Goal: Task Accomplishment & Management: Complete application form

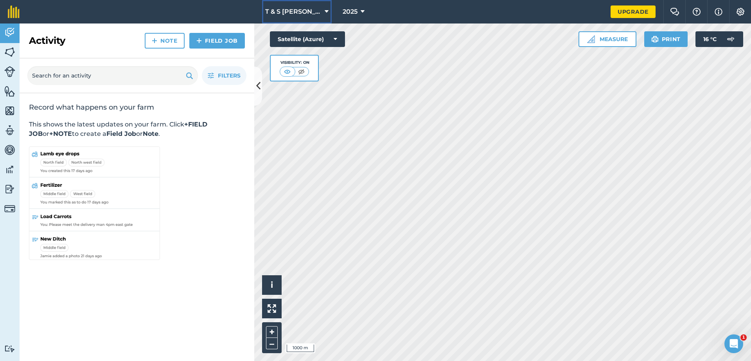
click at [325, 13] on icon at bounding box center [327, 11] width 4 height 9
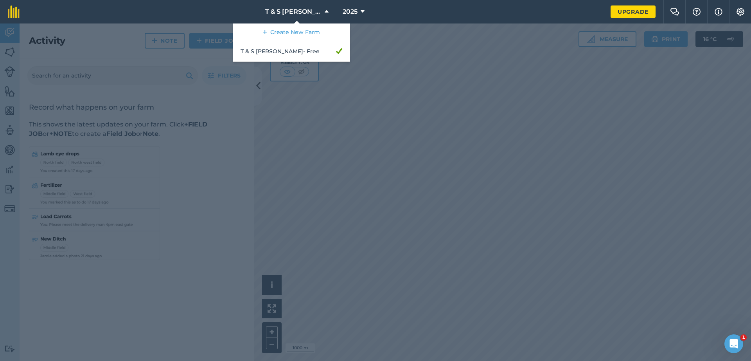
click at [388, 14] on nav "T & S [PERSON_NAME] Create New Farm T & S [PERSON_NAME] - Free 2025" at bounding box center [318, 11] width 583 height 23
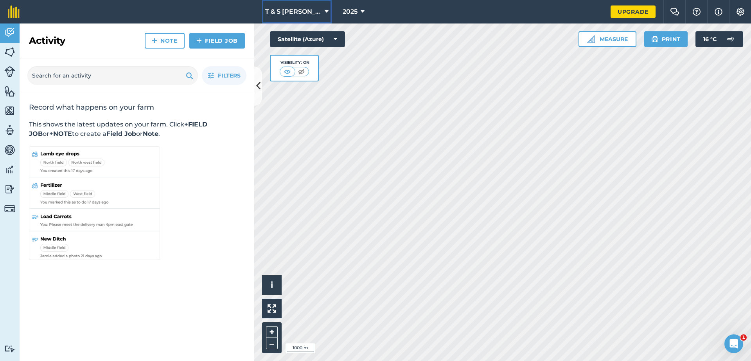
click at [310, 13] on span "T & S [PERSON_NAME]" at bounding box center [293, 11] width 56 height 9
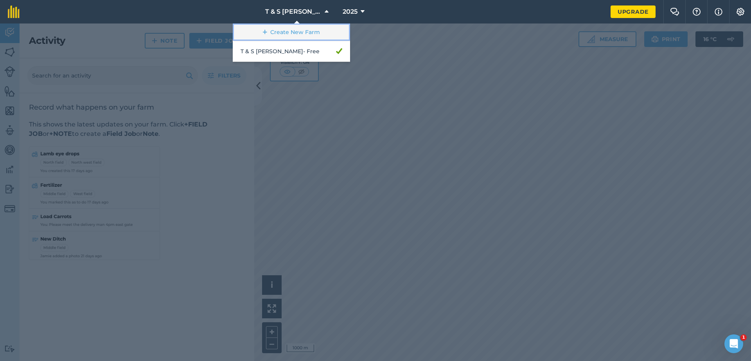
click at [291, 28] on link "Create New Farm" at bounding box center [291, 32] width 117 height 18
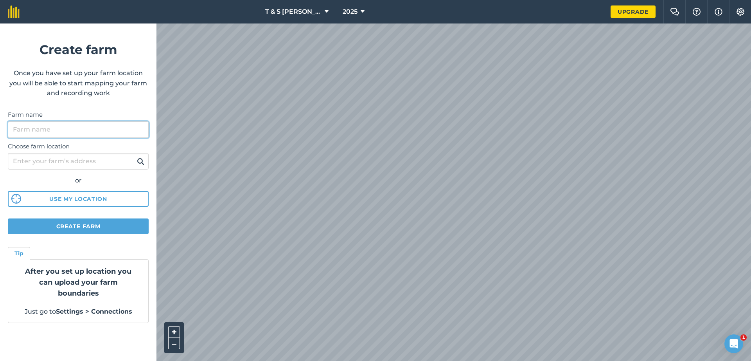
click at [52, 131] on input "Farm name" at bounding box center [78, 129] width 141 height 16
type input "[PERSON_NAME]"
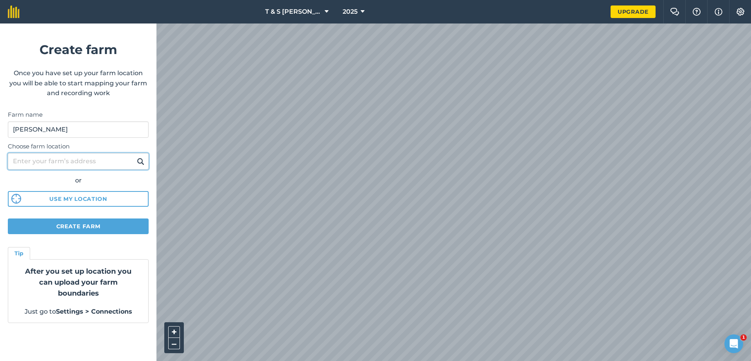
click at [55, 158] on input "Choose farm location" at bounding box center [78, 161] width 141 height 16
type input "lydd"
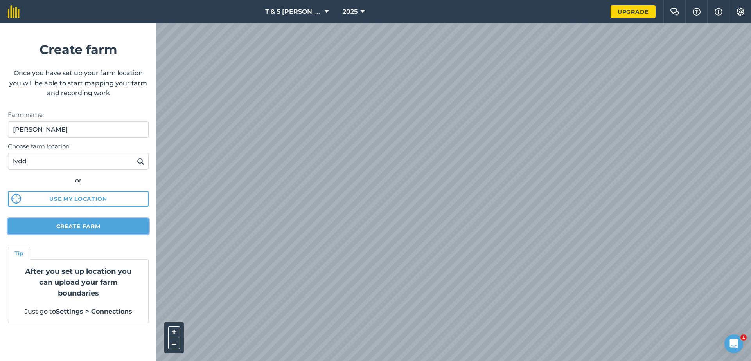
click at [75, 224] on button "Create farm" at bounding box center [78, 226] width 141 height 16
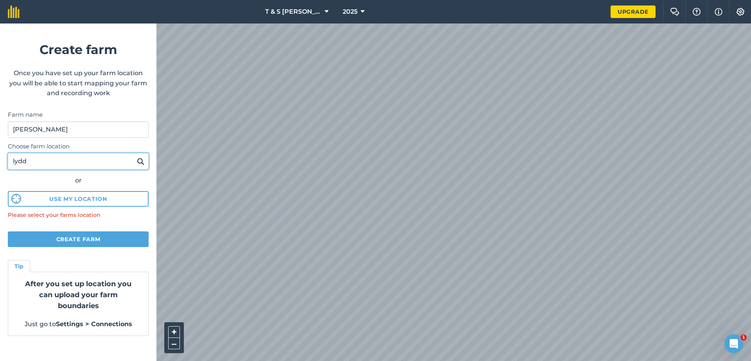
click at [32, 163] on input "lydd" at bounding box center [78, 161] width 141 height 16
click at [140, 163] on img at bounding box center [140, 160] width 7 height 9
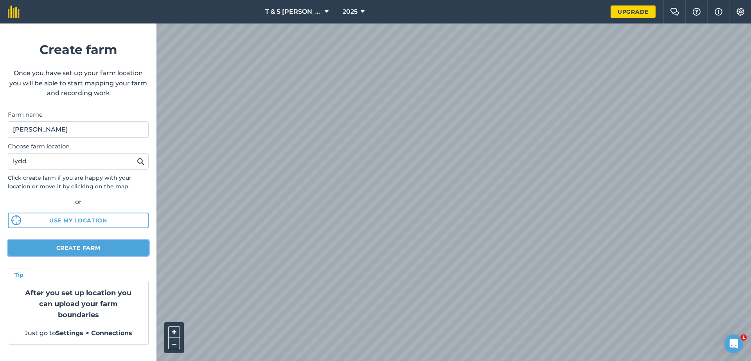
click at [57, 248] on button "Create farm" at bounding box center [78, 248] width 141 height 16
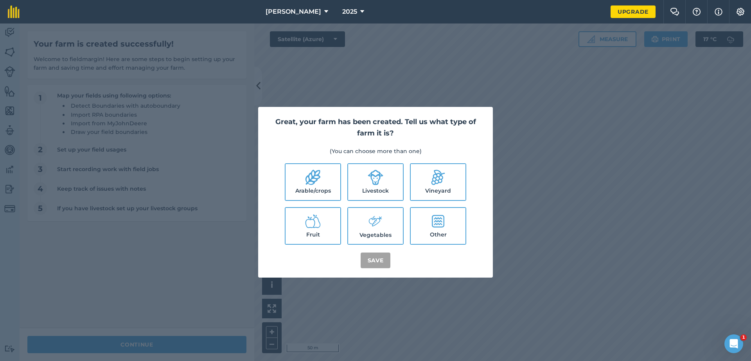
click at [312, 188] on label "Arable/crops" at bounding box center [312, 182] width 55 height 36
checkbox input "true"
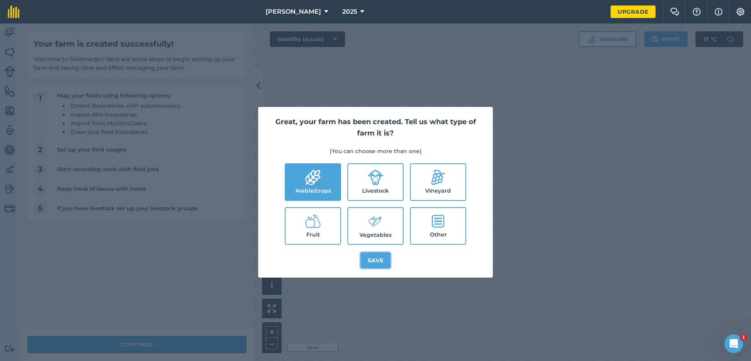
click at [378, 265] on button "Save" at bounding box center [376, 260] width 30 height 16
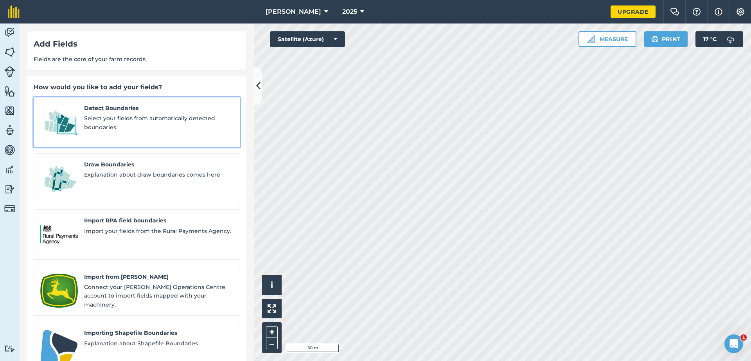
click at [87, 117] on span "Select your fields from automatically detected boundaries." at bounding box center [158, 123] width 149 height 18
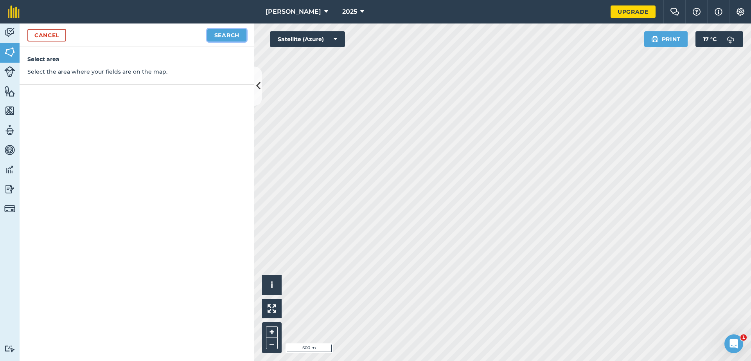
click at [231, 39] on button "Search" at bounding box center [226, 35] width 39 height 13
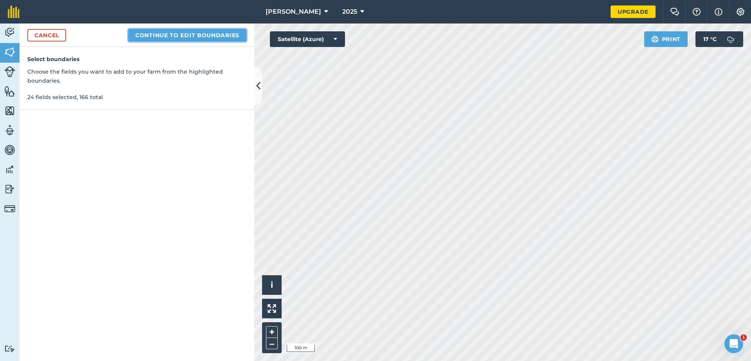
click at [169, 36] on button "Continue to edit boundaries" at bounding box center [187, 35] width 118 height 13
click at [215, 41] on button "Continue to name fields" at bounding box center [195, 35] width 101 height 13
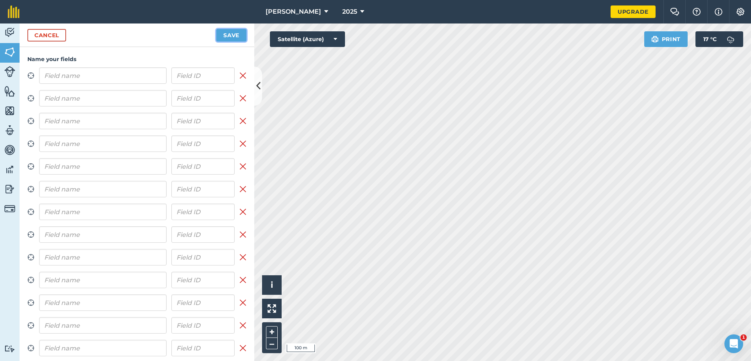
click at [228, 36] on button "Save" at bounding box center [231, 35] width 30 height 13
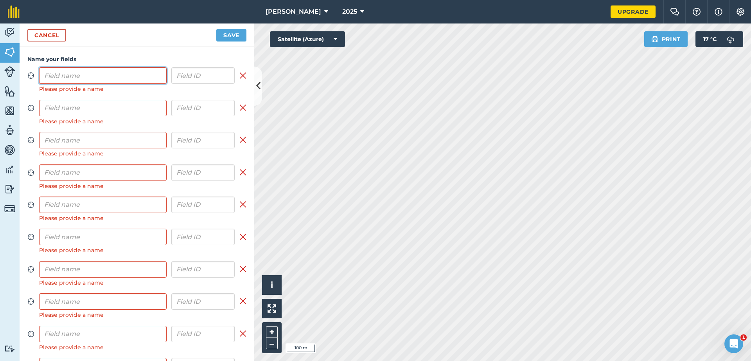
click at [125, 78] on input "text" at bounding box center [102, 75] width 127 height 16
click at [78, 75] on input "text" at bounding box center [102, 75] width 127 height 16
type input "1"
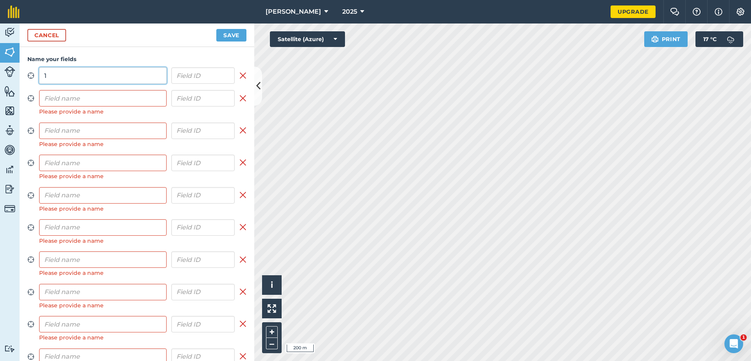
click at [54, 75] on input "1" at bounding box center [102, 75] width 127 height 16
type input "1"
click at [69, 97] on input "text" at bounding box center [102, 98] width 127 height 16
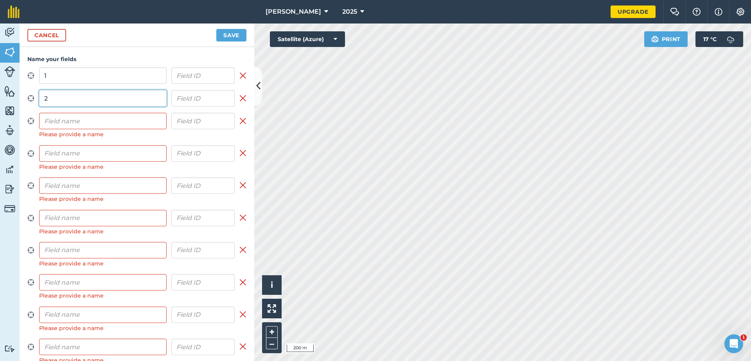
type input "2"
click at [58, 119] on input "text" at bounding box center [102, 121] width 127 height 16
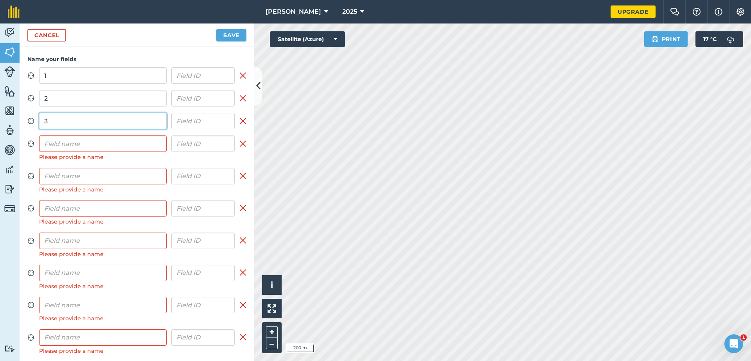
type input "3"
click at [54, 140] on input "text" at bounding box center [102, 143] width 127 height 16
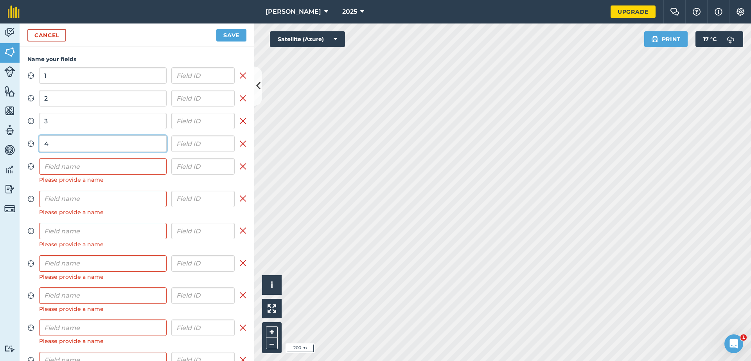
type input "4"
click at [54, 161] on input "text" at bounding box center [102, 166] width 127 height 16
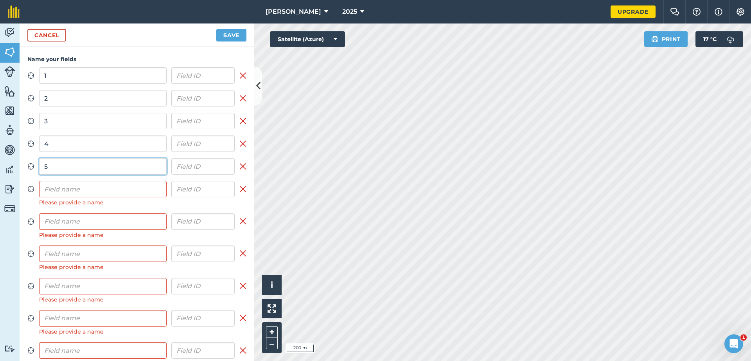
type input "5"
click at [54, 190] on input "text" at bounding box center [102, 189] width 127 height 16
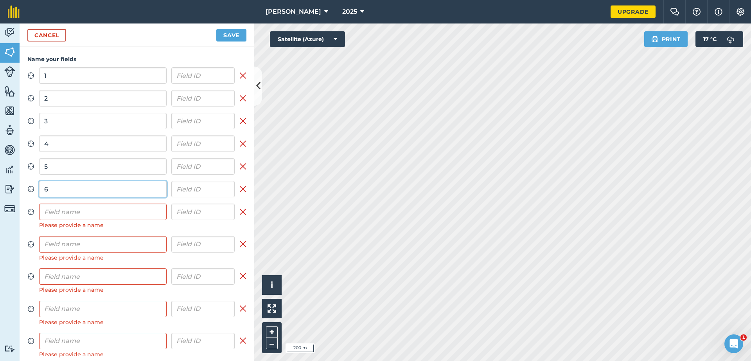
type input "6"
click at [50, 210] on input "text" at bounding box center [102, 211] width 127 height 16
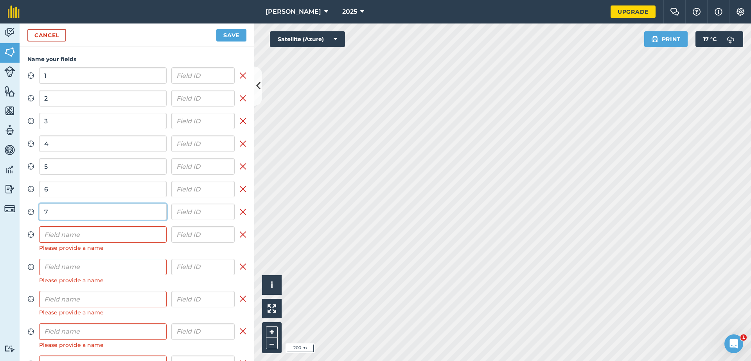
type input "7"
click at [55, 230] on input "text" at bounding box center [102, 234] width 127 height 16
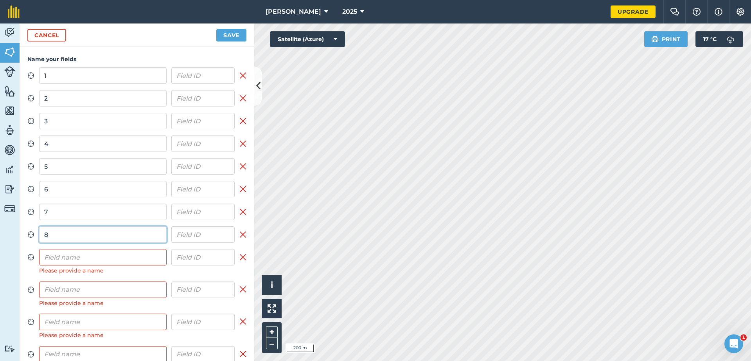
type input "8"
click at [52, 257] on input "text" at bounding box center [102, 257] width 127 height 16
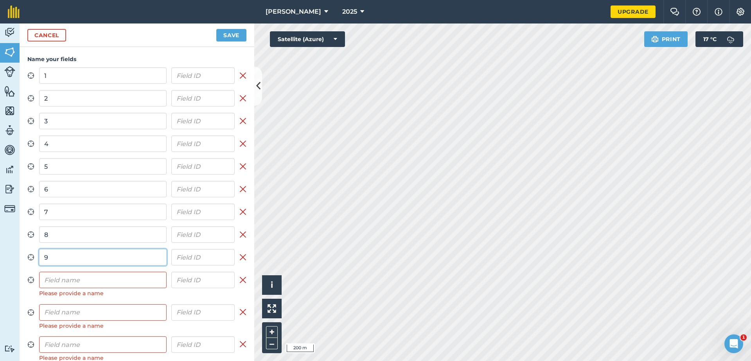
type input "9"
click at [52, 280] on input "text" at bounding box center [102, 279] width 127 height 16
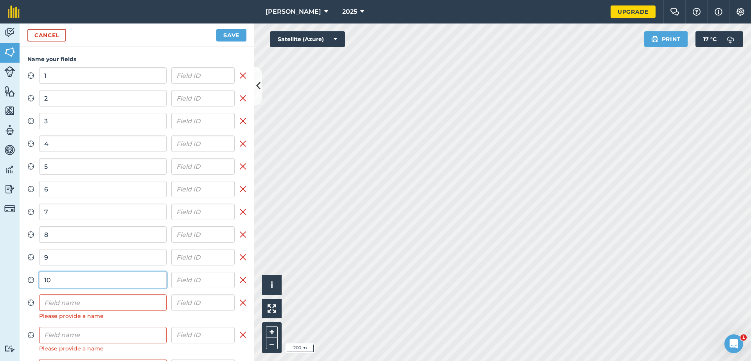
type input "10"
click at [66, 303] on input "text" at bounding box center [102, 302] width 127 height 16
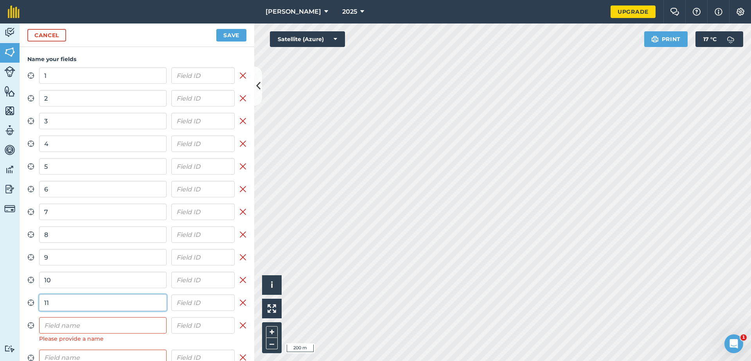
type input "11"
click at [57, 328] on input "text" at bounding box center [102, 325] width 127 height 16
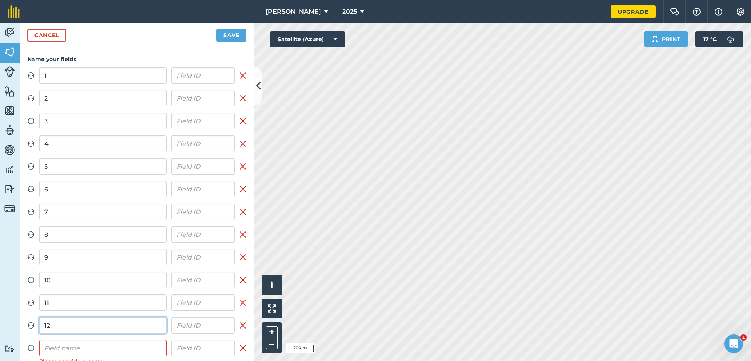
type input "12"
click at [53, 348] on input "text" at bounding box center [102, 347] width 127 height 16
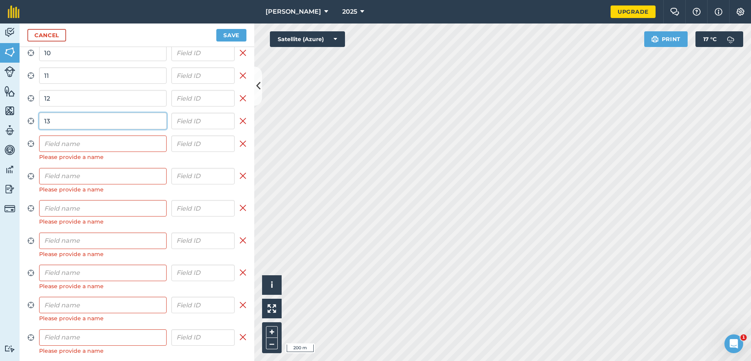
scroll to position [235, 0]
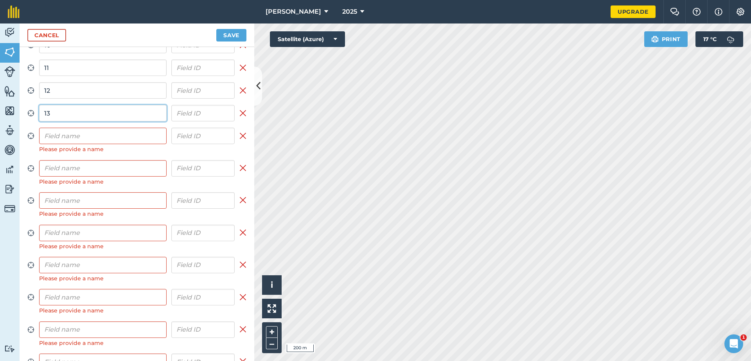
type input "13"
click at [65, 135] on input "text" at bounding box center [102, 135] width 127 height 16
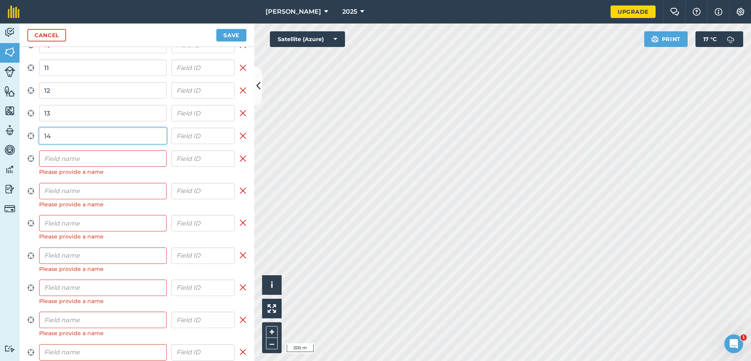
type input "14"
click at [54, 163] on input "text" at bounding box center [102, 158] width 127 height 16
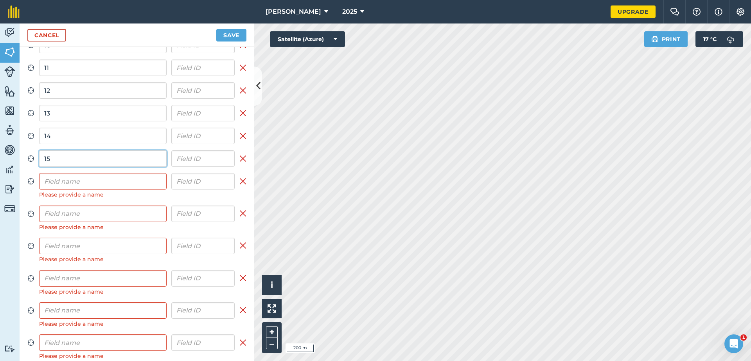
type input "15"
click at [54, 178] on input "text" at bounding box center [102, 181] width 127 height 16
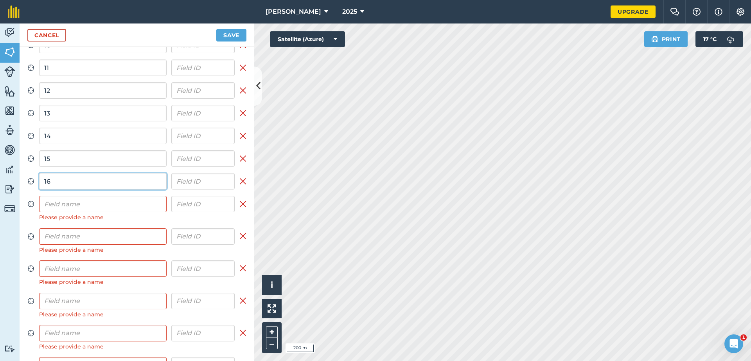
type input "16"
click at [54, 203] on input "text" at bounding box center [102, 204] width 127 height 16
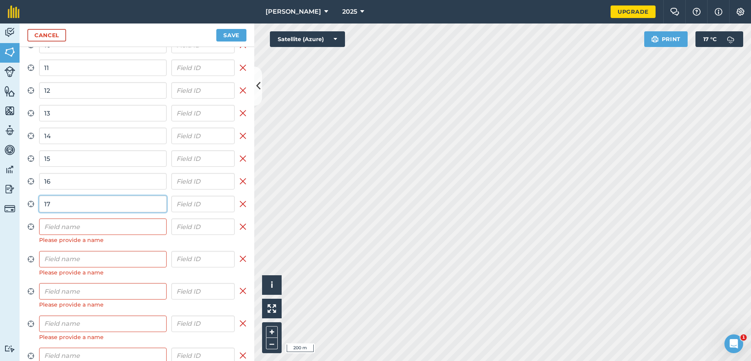
type input "17"
click at [48, 227] on input "text" at bounding box center [102, 226] width 127 height 16
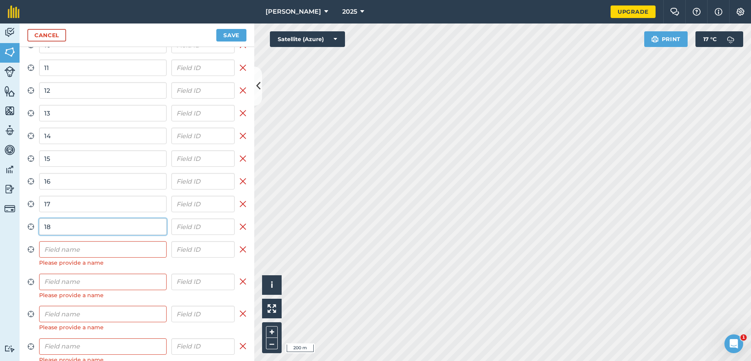
type input "18"
click at [58, 252] on input "text" at bounding box center [102, 249] width 127 height 16
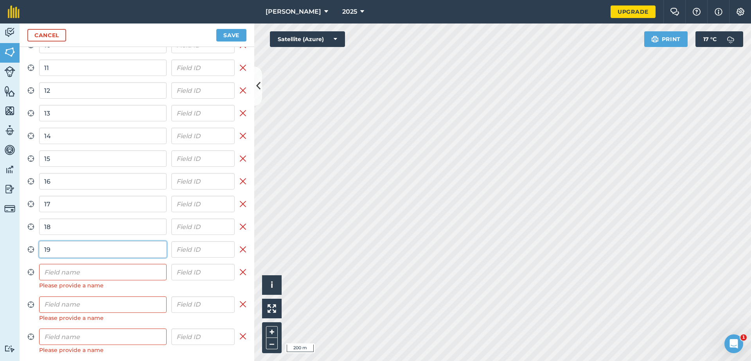
type input "19"
click at [59, 275] on input "text" at bounding box center [102, 272] width 127 height 16
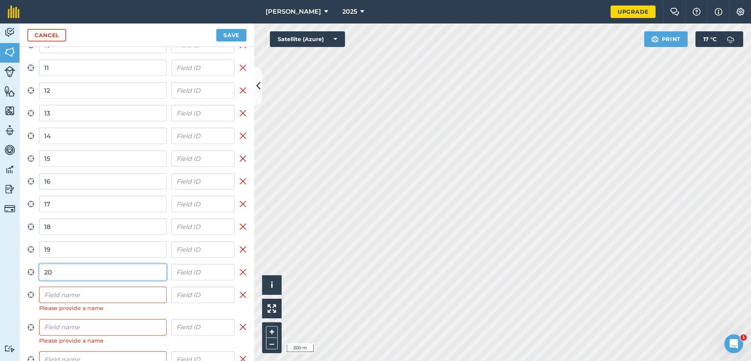
type input "20"
click at [58, 290] on input "text" at bounding box center [102, 294] width 127 height 16
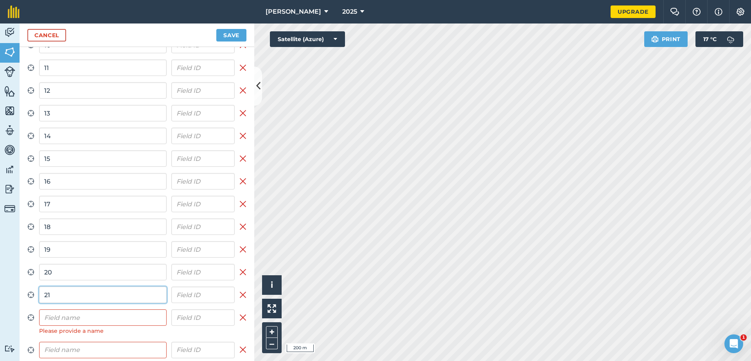
type input "21"
click at [58, 313] on input "text" at bounding box center [102, 317] width 127 height 16
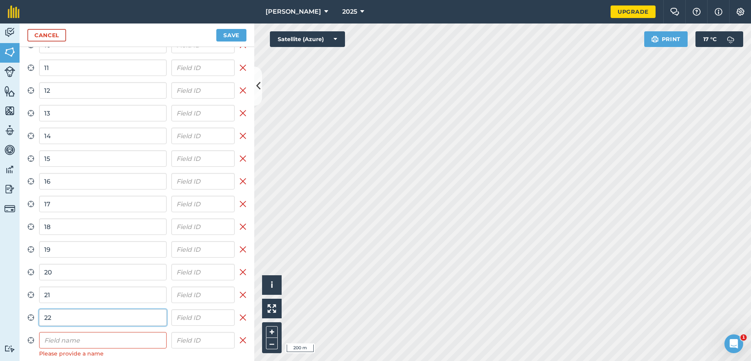
type input "22"
click at [56, 340] on input "text" at bounding box center [102, 340] width 127 height 16
type input "23"
click at [54, 359] on input "text" at bounding box center [102, 362] width 127 height 16
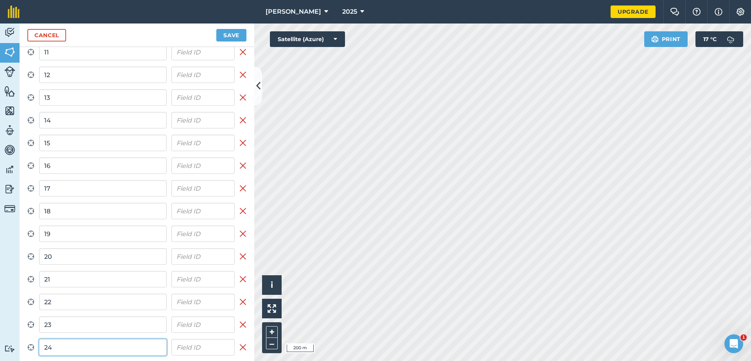
scroll to position [253, 0]
type input "24"
click at [230, 36] on button "Save" at bounding box center [231, 35] width 30 height 13
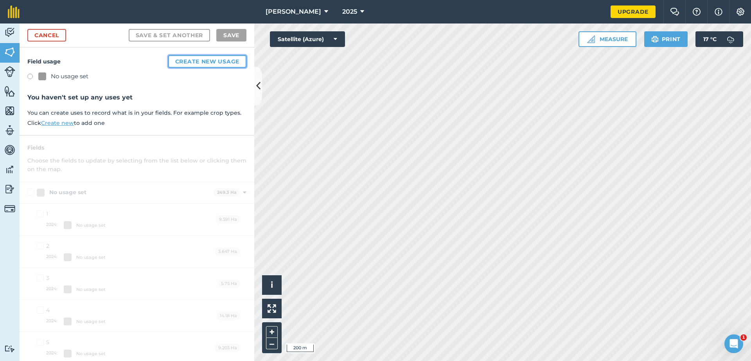
click at [199, 65] on button "Create new usage" at bounding box center [207, 61] width 78 height 13
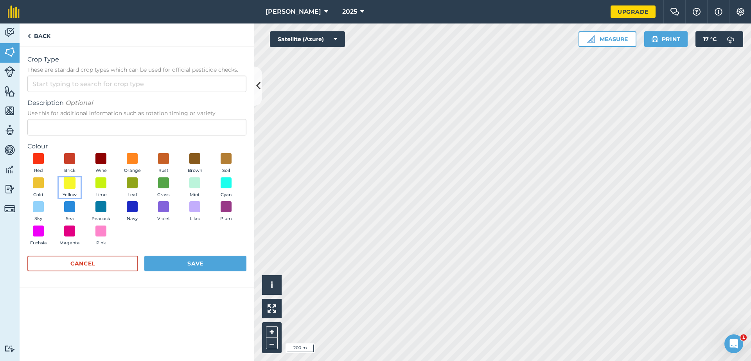
click at [68, 185] on span at bounding box center [70, 182] width 12 height 12
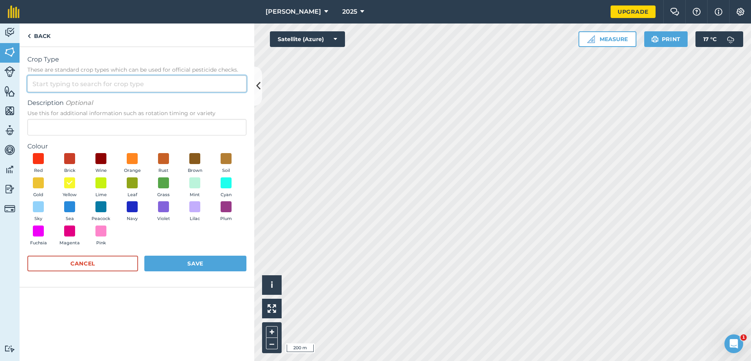
click at [68, 89] on input "Crop Type These are standard crop types which can be used for official pesticid…" at bounding box center [136, 83] width 219 height 16
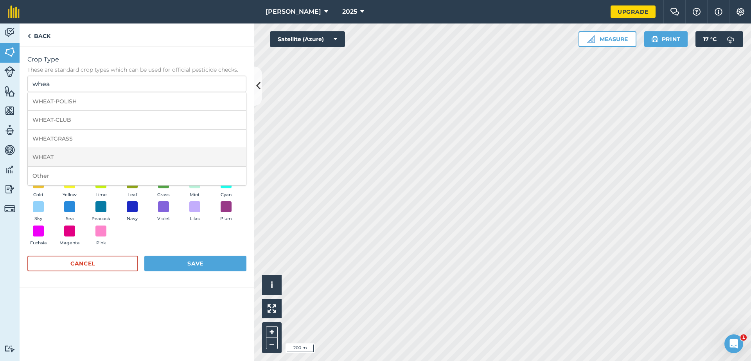
click at [81, 157] on li "WHEAT" at bounding box center [137, 157] width 218 height 18
type input "WHEAT"
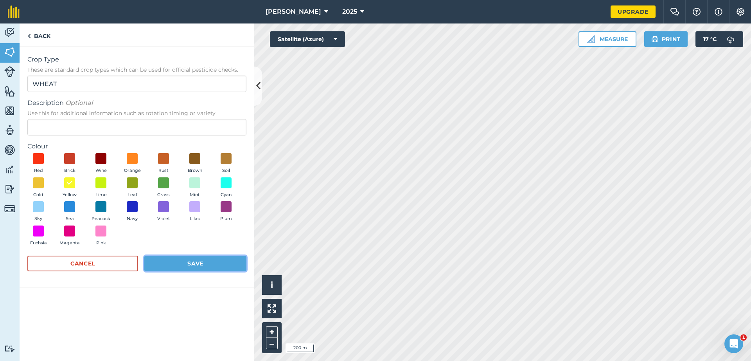
click at [187, 264] on button "Save" at bounding box center [195, 263] width 102 height 16
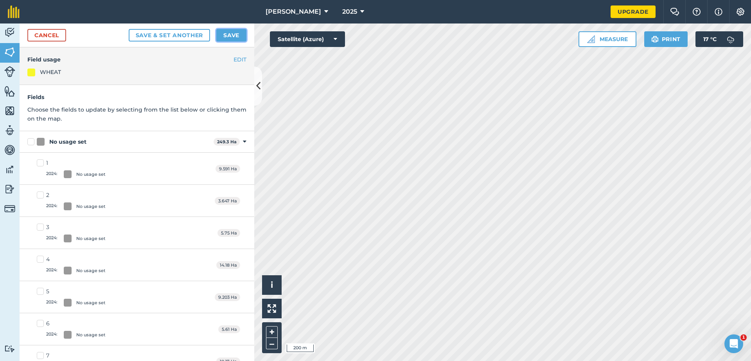
click at [225, 35] on button "Save" at bounding box center [231, 35] width 30 height 13
